Goal: Transaction & Acquisition: Purchase product/service

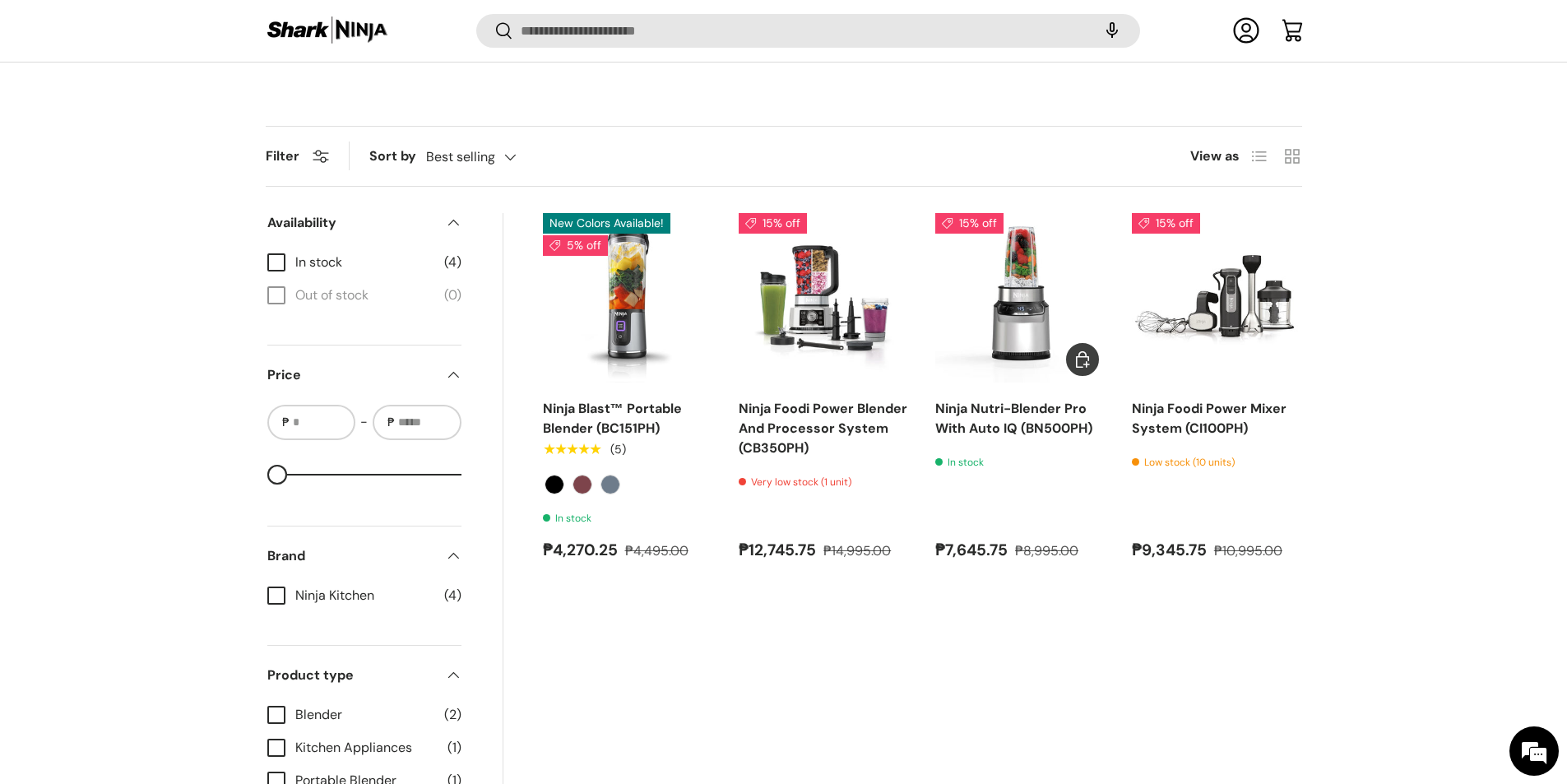
click at [0, 0] on img "Ninja Nutri-Blender Pro With Auto IQ (BN500PH)" at bounding box center [0, 0] width 0 height 0
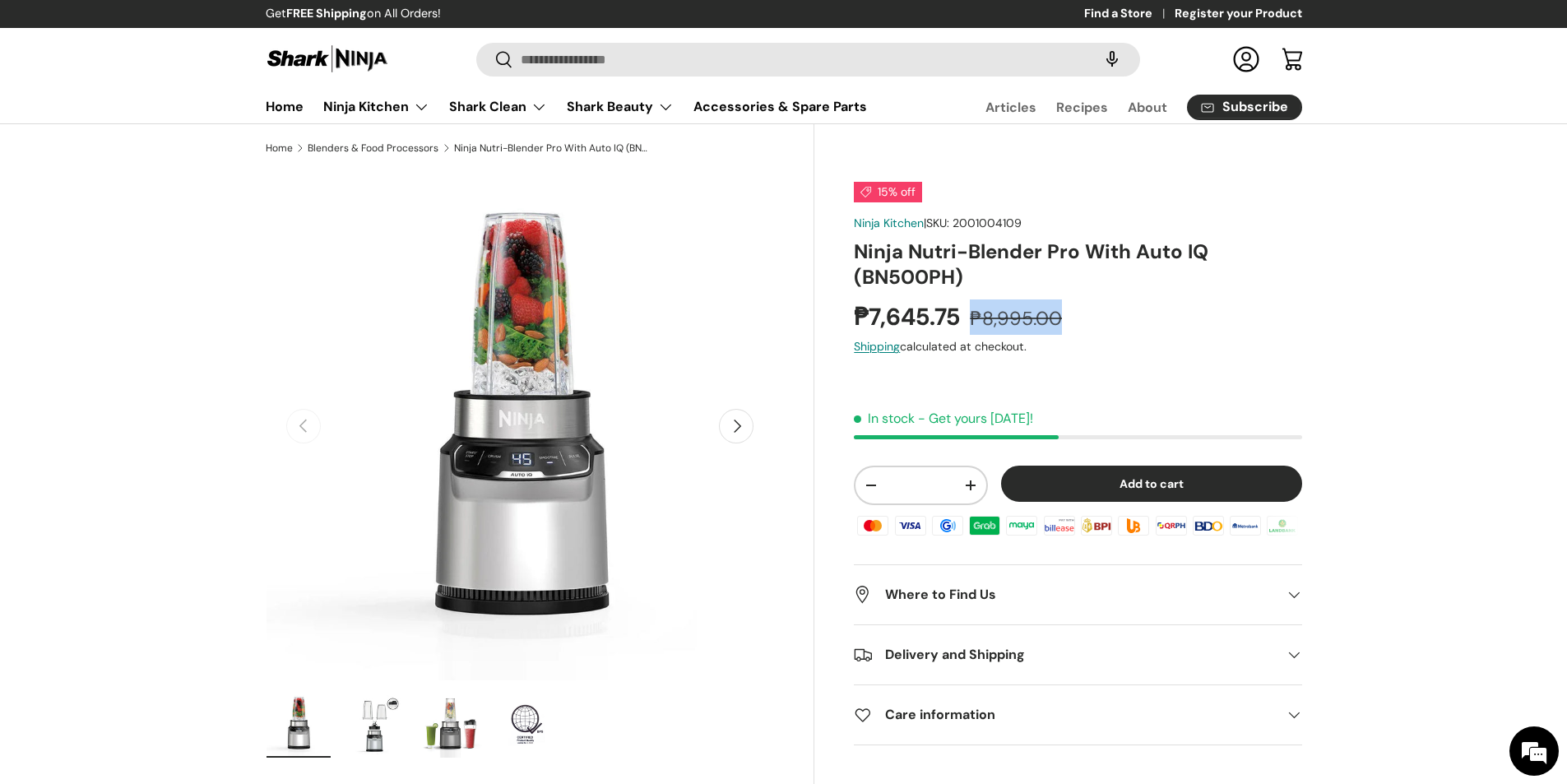
drag, startPoint x: 1022, startPoint y: 325, endPoint x: 1077, endPoint y: 319, distance: 55.3
click at [1077, 319] on div "₱7,645.75 ₱8,995.00" at bounding box center [1078, 317] width 448 height 36
click at [1000, 316] on s "₱8,995.00" at bounding box center [1016, 318] width 92 height 25
drag, startPoint x: 987, startPoint y: 315, endPoint x: 1078, endPoint y: 317, distance: 91.0
click at [1078, 317] on div "₱7,645.75 ₱8,995.00" at bounding box center [1078, 317] width 448 height 36
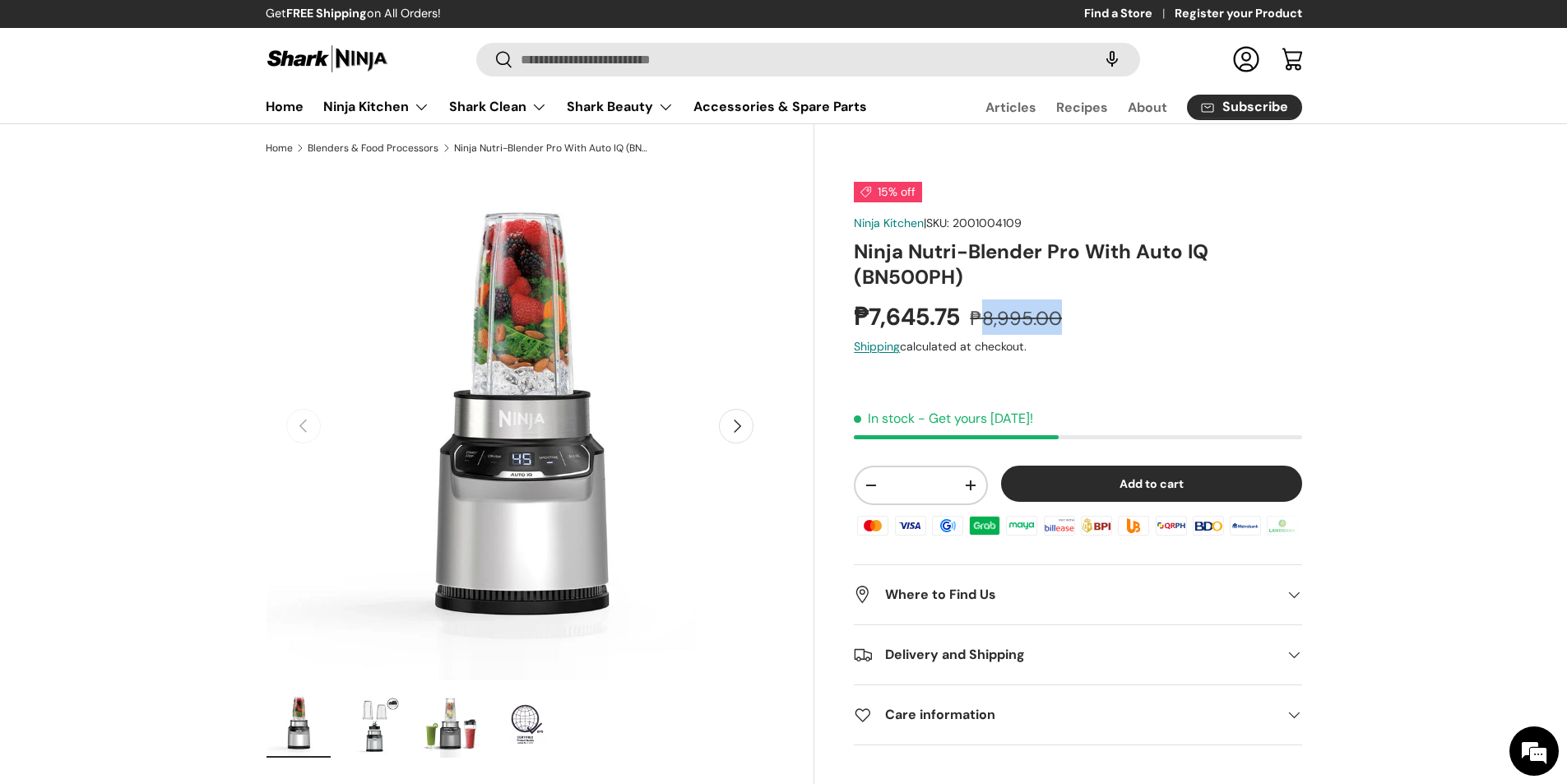
click at [1001, 321] on s "₱8,995.00" at bounding box center [1016, 318] width 92 height 25
drag, startPoint x: 988, startPoint y: 320, endPoint x: 1072, endPoint y: 328, distance: 84.4
click at [1074, 327] on div "₱7,645.75 ₱8,995.00" at bounding box center [1078, 317] width 448 height 36
click at [1050, 326] on s "₱8,995.00" at bounding box center [1016, 318] width 92 height 25
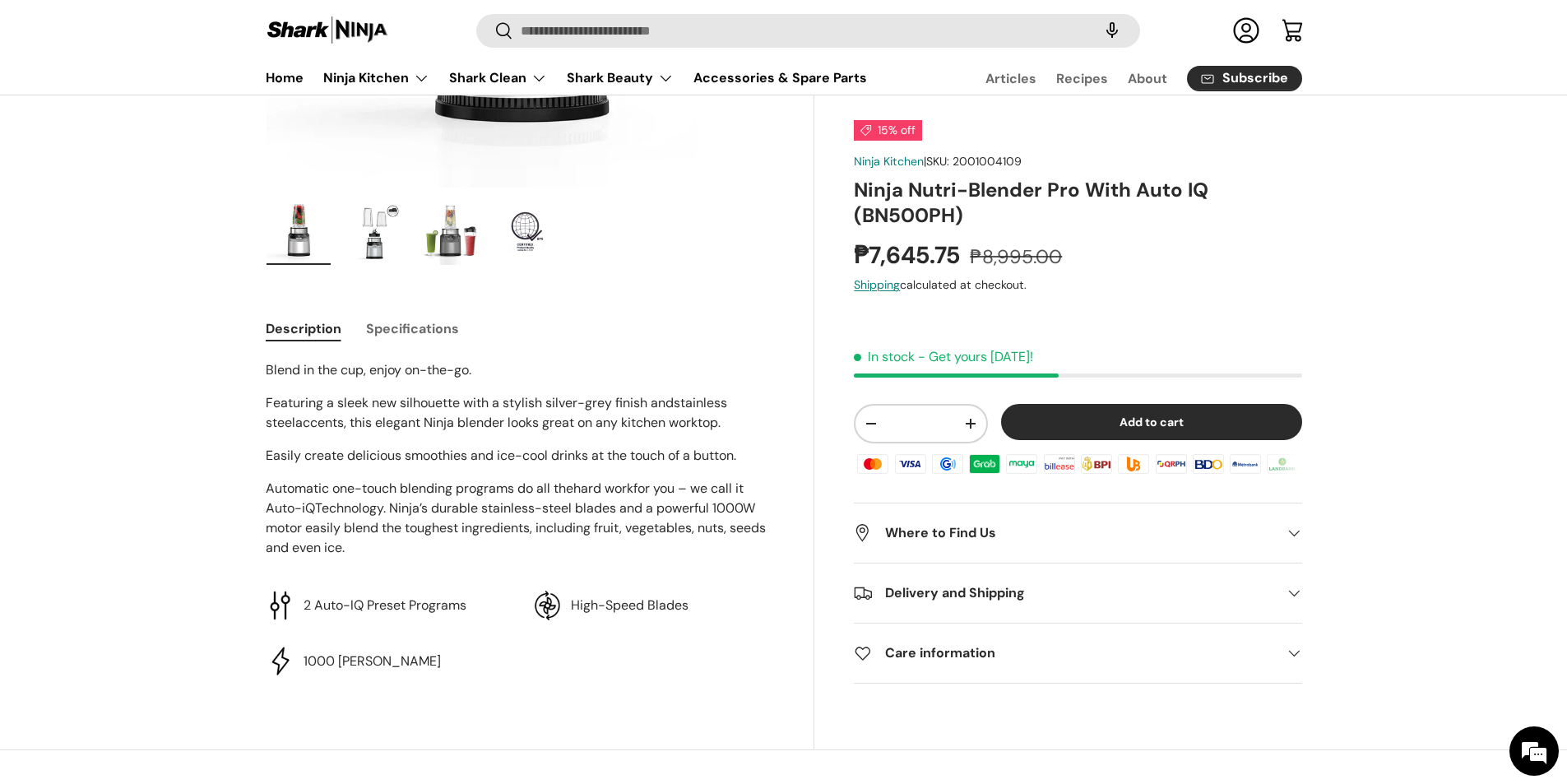
scroll to position [411, 0]
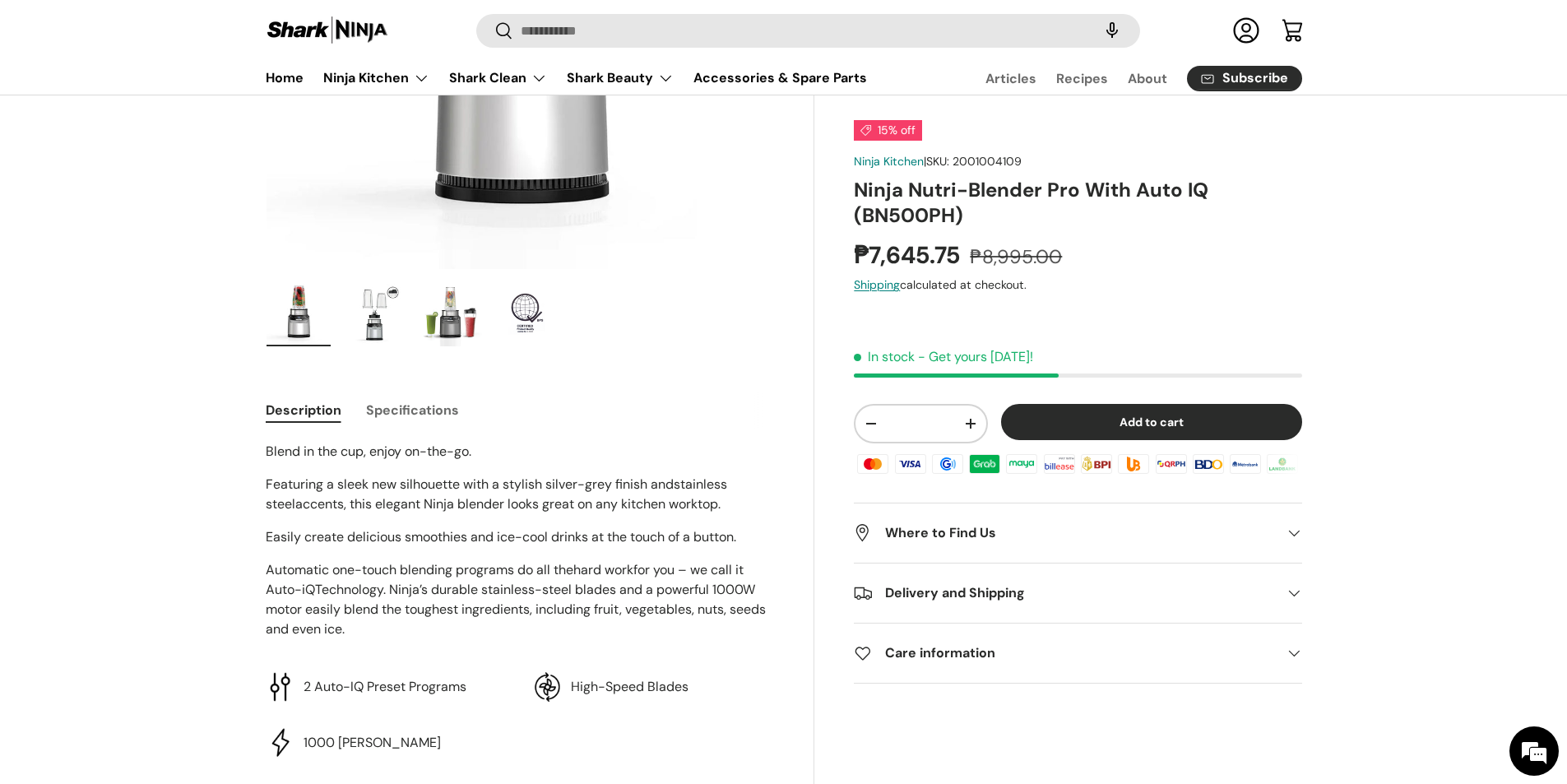
click at [375, 304] on img "Gallery Viewer" at bounding box center [374, 312] width 64 height 65
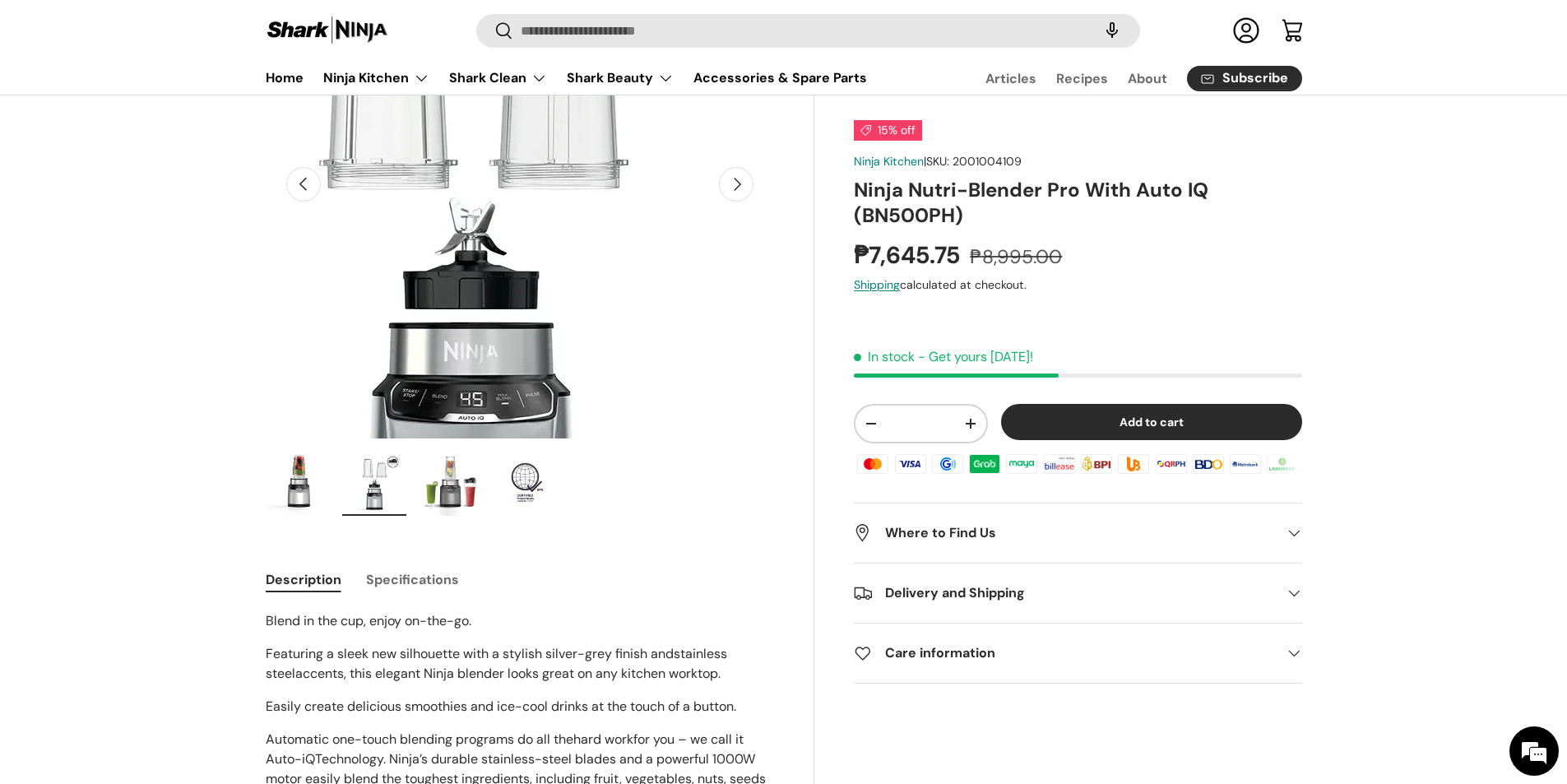
scroll to position [244, 0]
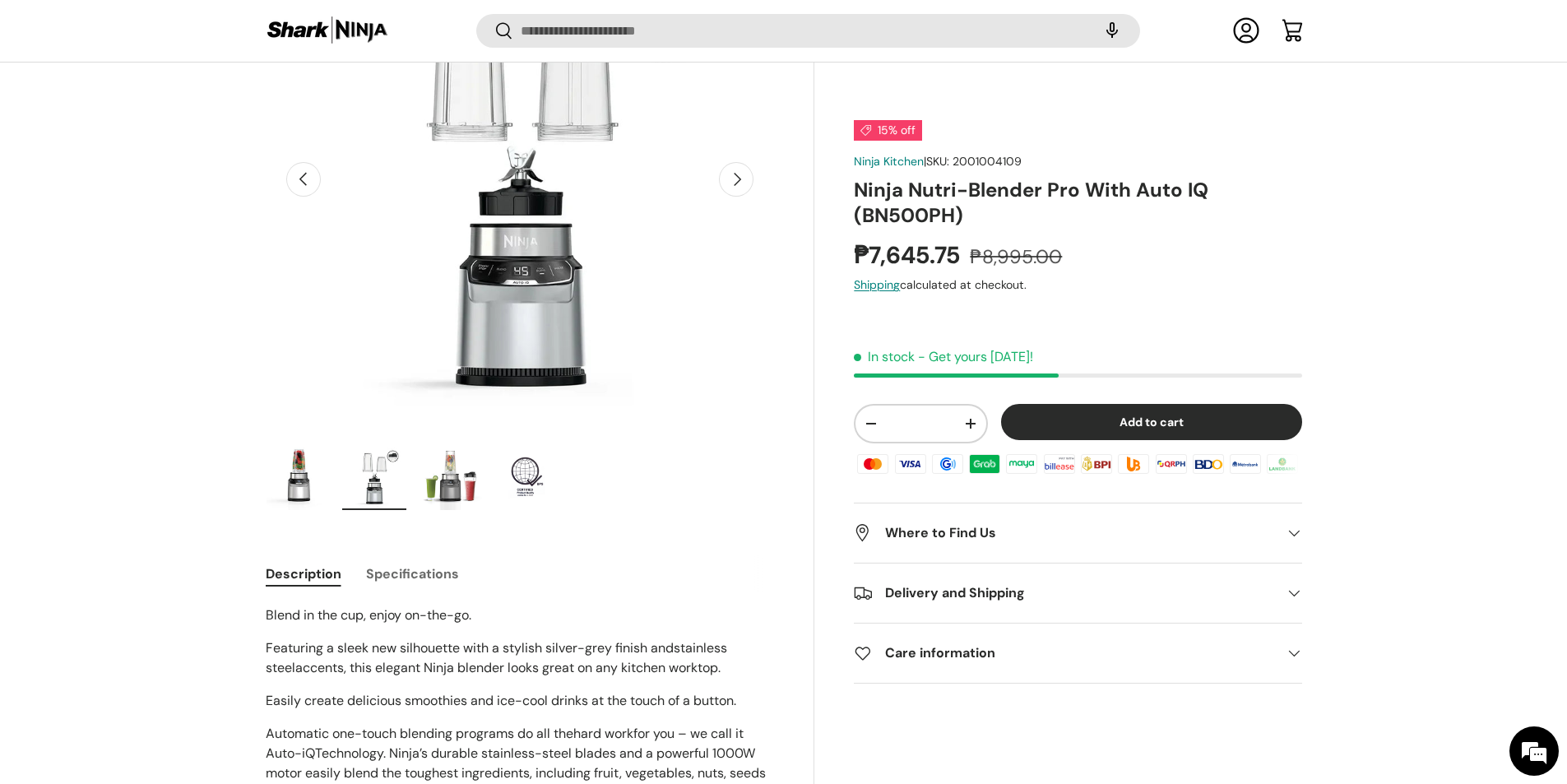
click at [458, 473] on img "Gallery Viewer" at bounding box center [449, 477] width 64 height 65
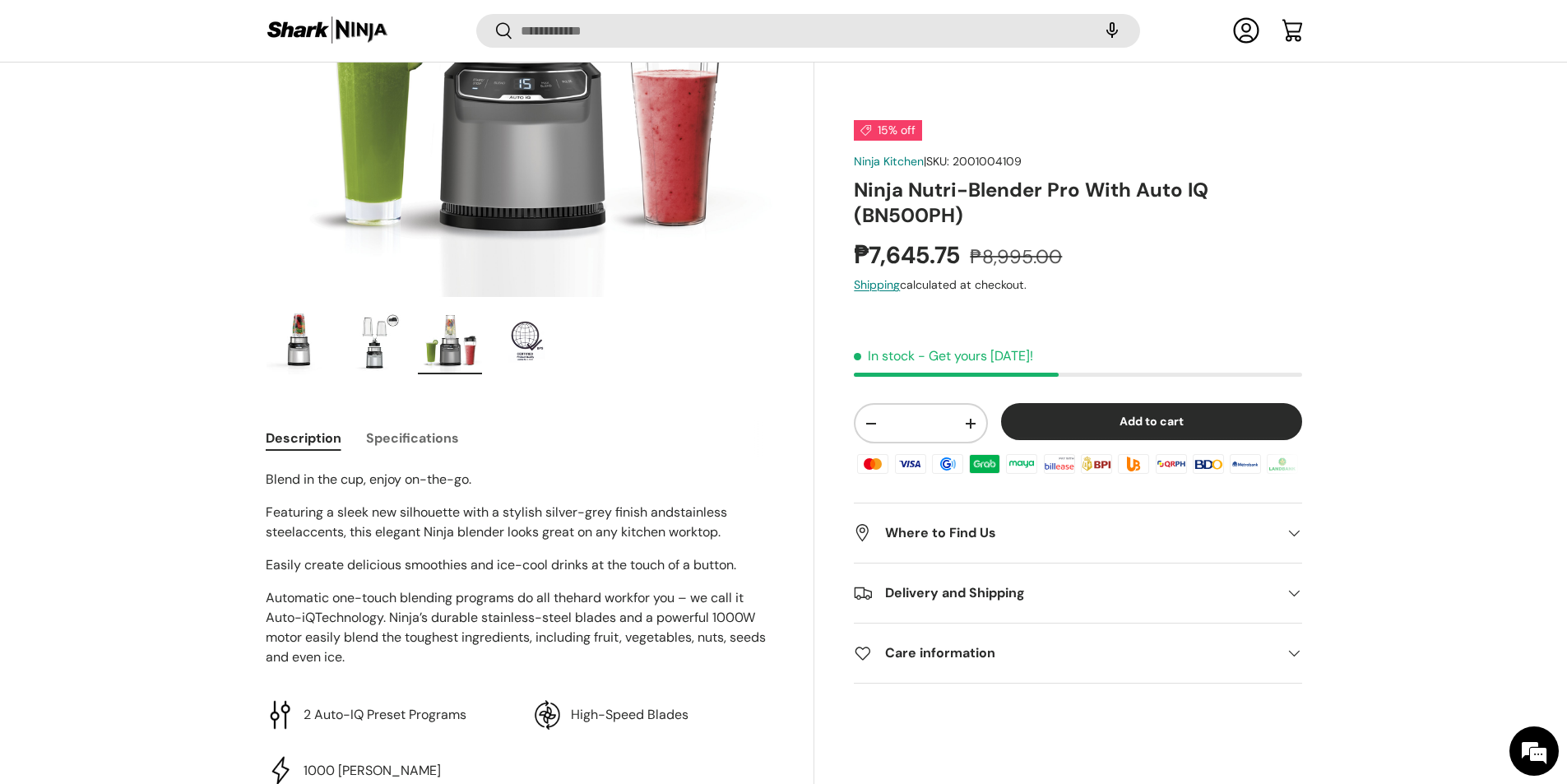
scroll to position [408, 0]
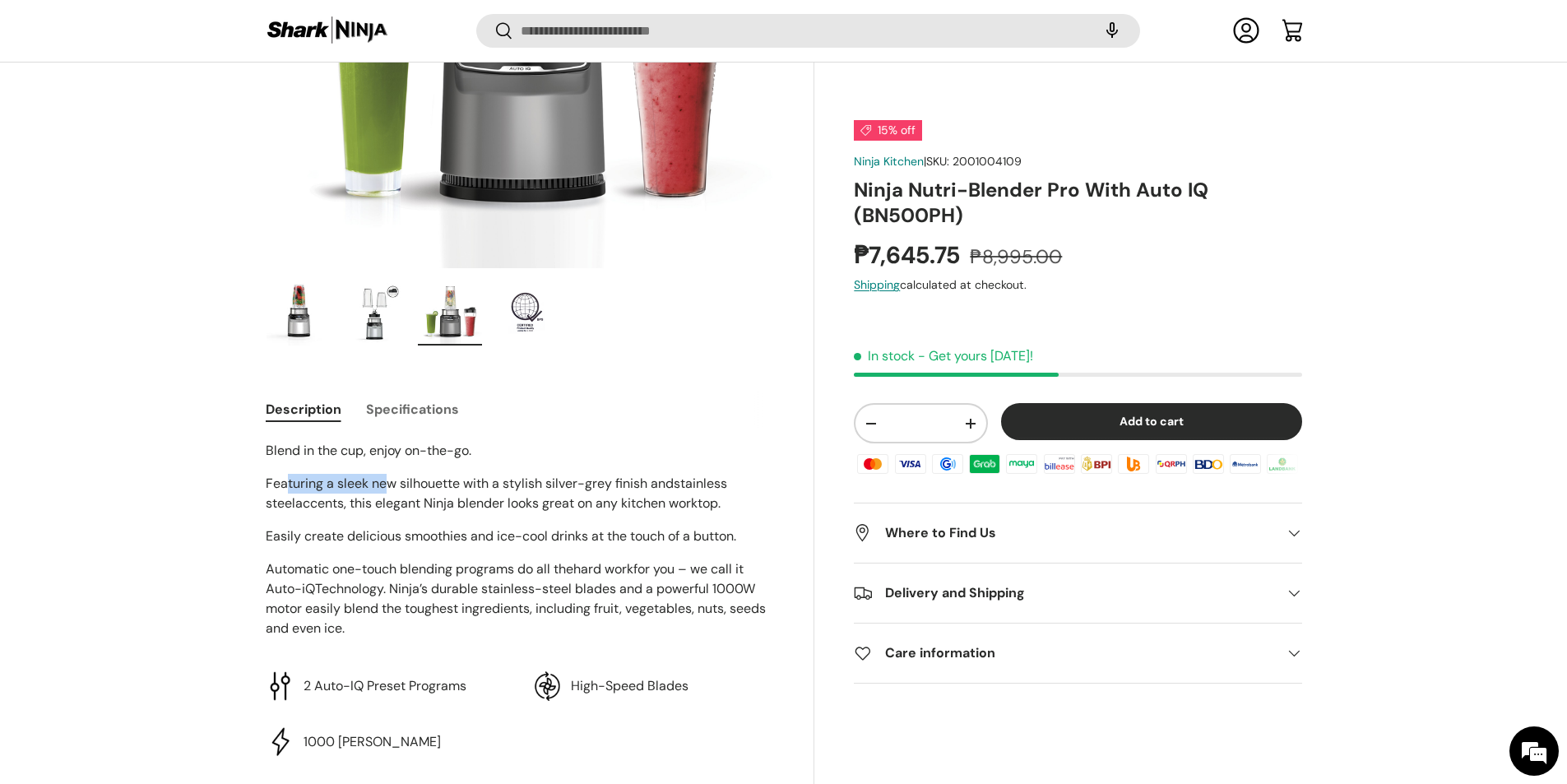
drag, startPoint x: 289, startPoint y: 483, endPoint x: 417, endPoint y: 496, distance: 128.7
click at [398, 487] on span "Featuring a sleek new silhouette with a stylish silver-grey finish and" at bounding box center [469, 483] width 408 height 17
click at [418, 496] on span "accents, this elegant Ninja blender looks great on any kitchen worktop." at bounding box center [507, 502] width 425 height 17
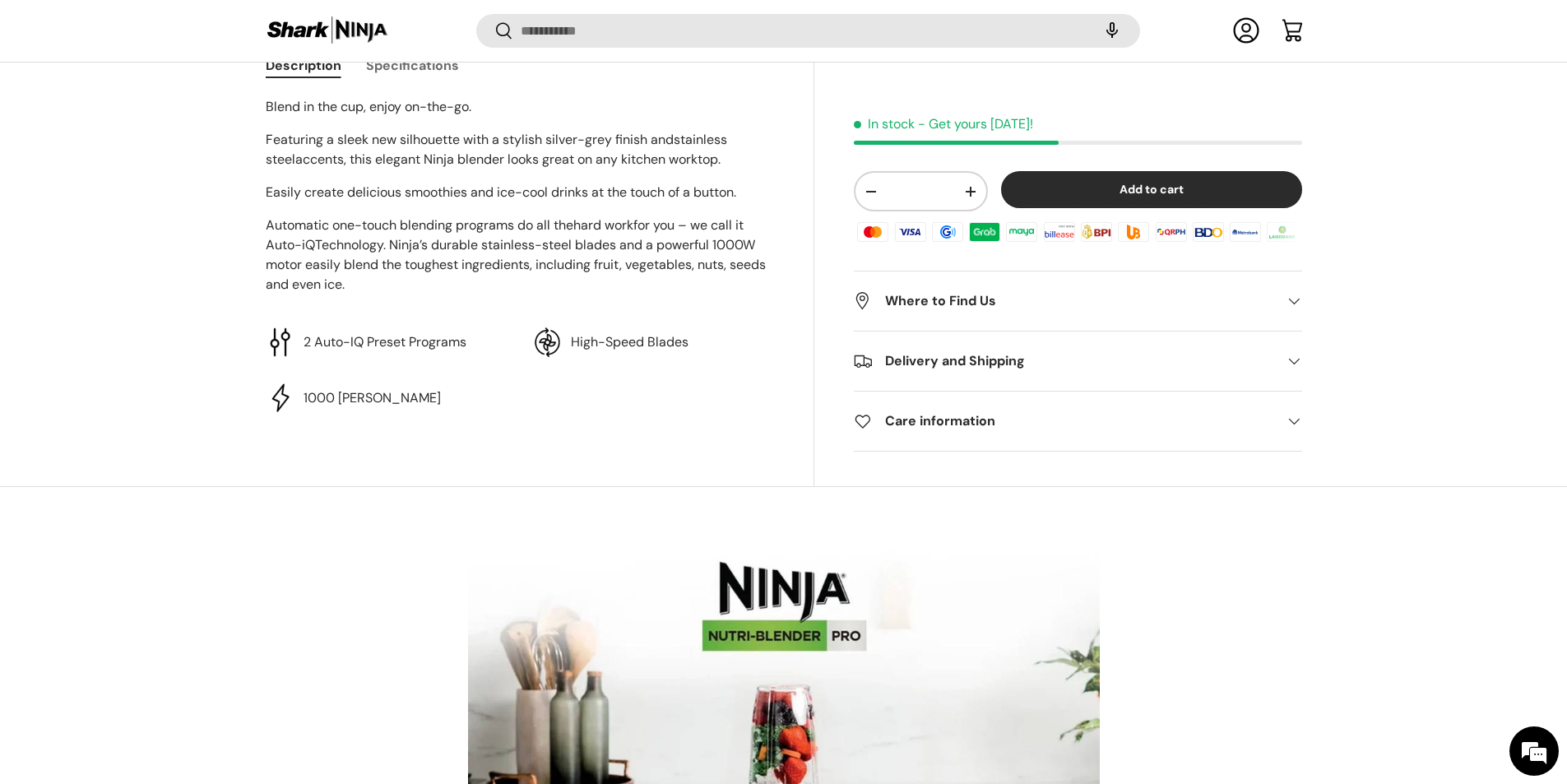
scroll to position [901, 0]
